Goal: Find specific fact: Find specific fact

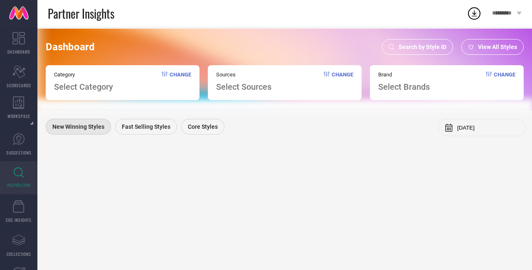
click at [404, 46] on span "Search by Style ID" at bounding box center [423, 47] width 48 height 7
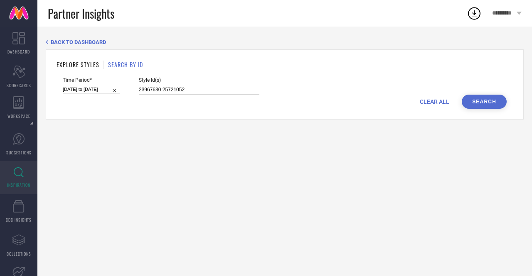
click at [139, 89] on input "23967630 25721052" at bounding box center [199, 90] width 121 height 10
paste input "28157388 28019058 26569826 28157504 28157300 28157502 28157398 28157386 4277979…"
type input "28157388 28019058 26569826 28157504 28157300 28157502 28157398 28157386 4277979…"
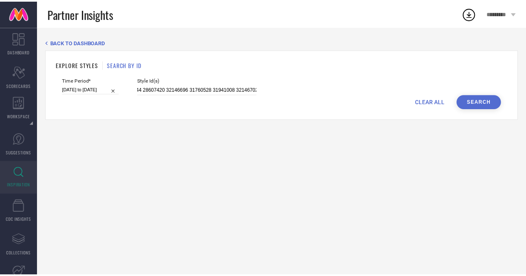
scroll to position [0, 0]
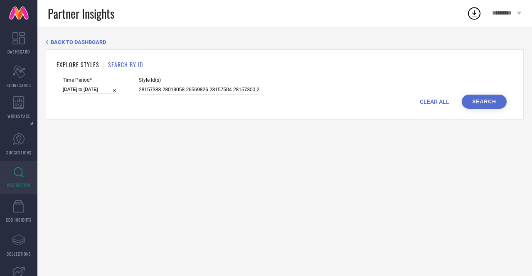
click at [477, 107] on button "Search" at bounding box center [484, 102] width 45 height 14
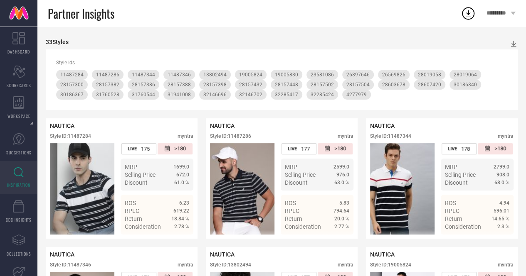
scroll to position [102, 0]
